Goal: Navigation & Orientation: Go to known website

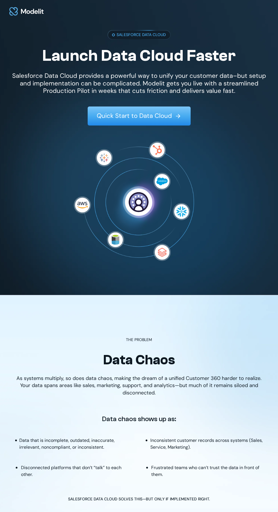
click at [141, 5] on div at bounding box center [139, 11] width 278 height 23
click at [23, 15] on img at bounding box center [27, 12] width 36 height 14
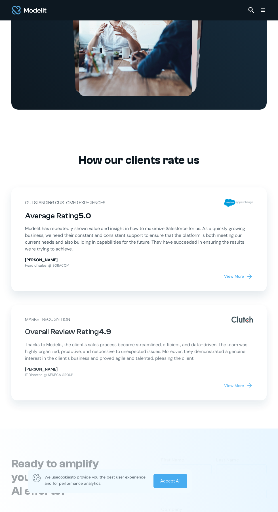
scroll to position [2361, 0]
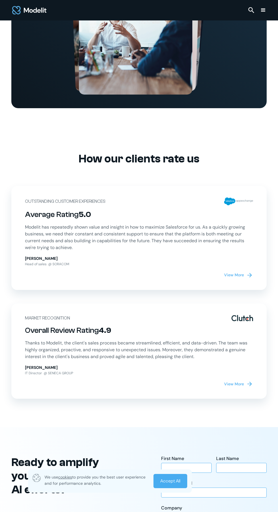
click at [24, 381] on link "Market Recognition Overall Review Rating 4.9 Thanks to Modelit, the client's sa…" at bounding box center [139, 351] width 256 height 95
